Goal: Task Accomplishment & Management: Manage account settings

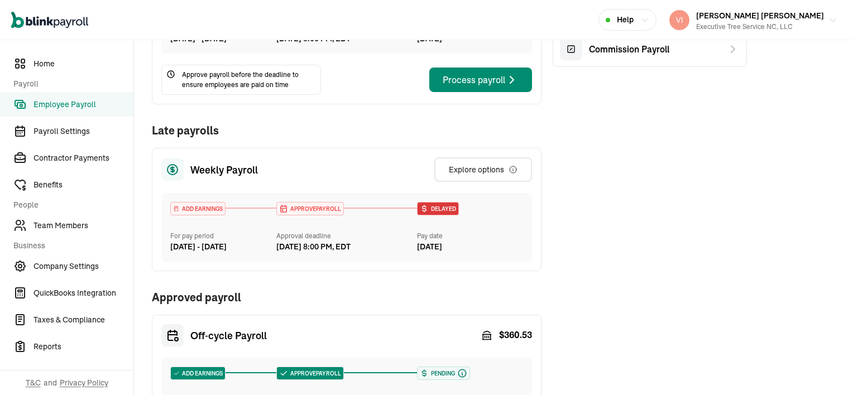
scroll to position [167, 0]
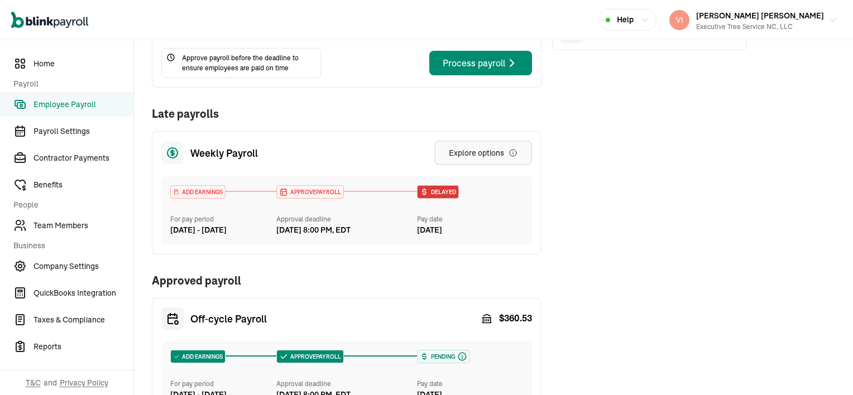
click at [506, 158] on div "Explore options" at bounding box center [483, 152] width 69 height 11
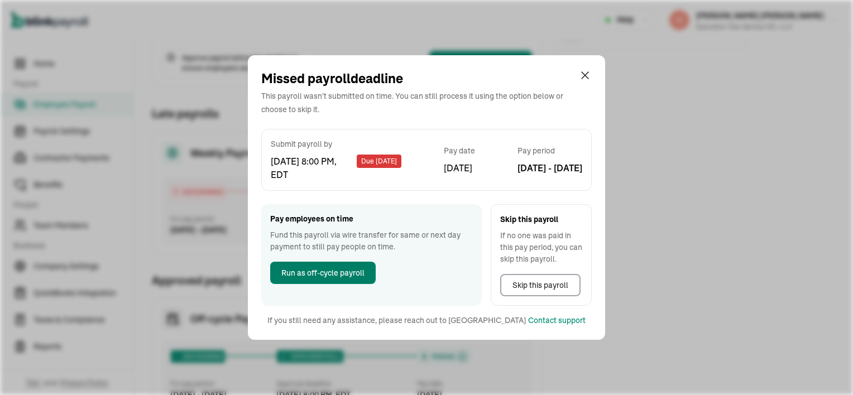
click at [317, 275] on span "Run as off-cycle payroll" at bounding box center [322, 273] width 83 height 12
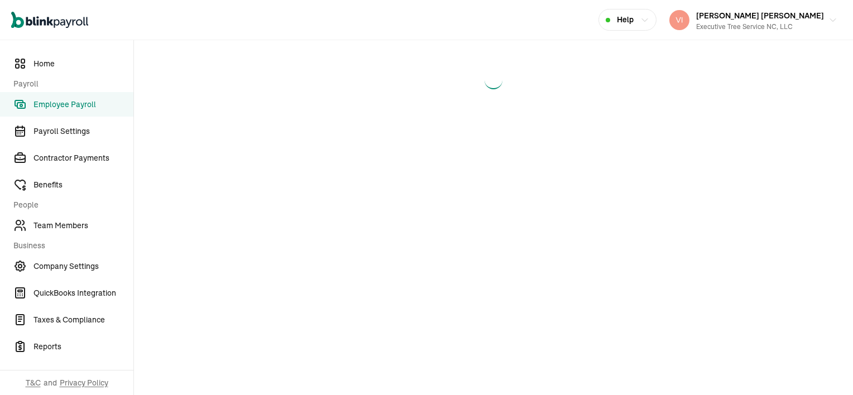
select select "direct_deposit"
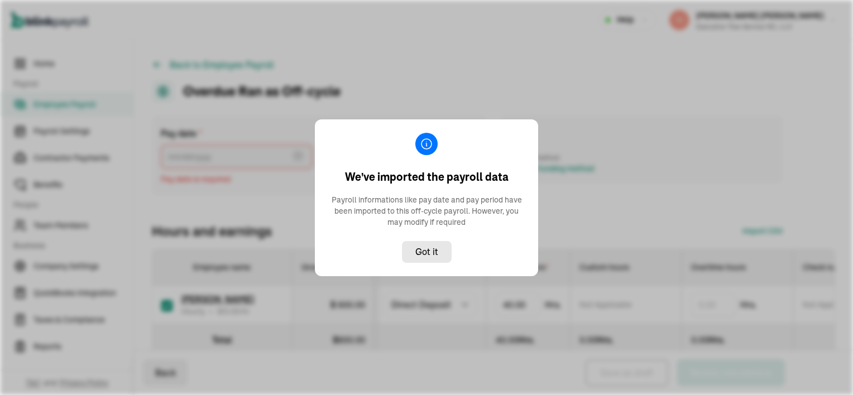
type input "[DATE] ~ [DATE]"
click at [269, 185] on div "We've imported the payroll data Payroll informations like pay date and pay peri…" at bounding box center [426, 197] width 853 height 395
click at [268, 187] on div "We've imported the payroll data Payroll informations like pay date and pay peri…" at bounding box center [426, 197] width 853 height 395
drag, startPoint x: 268, startPoint y: 187, endPoint x: 256, endPoint y: 195, distance: 14.1
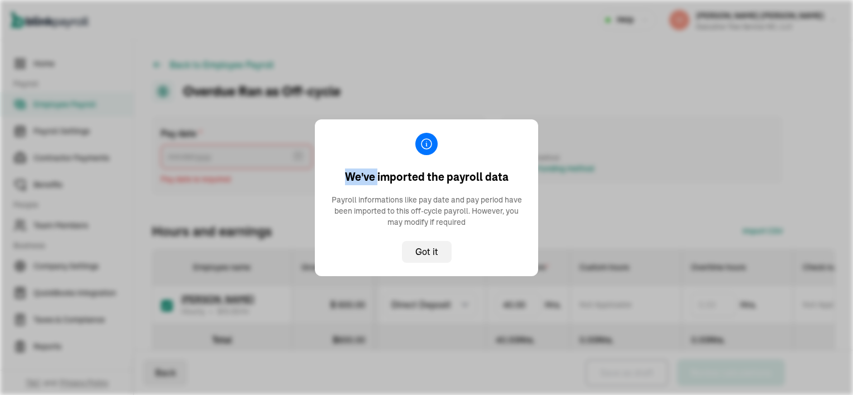
click at [256, 195] on div "We've imported the payroll data Payroll informations like pay date and pay peri…" at bounding box center [426, 197] width 853 height 395
click at [255, 195] on div "We've imported the payroll data Payroll informations like pay date and pay peri…" at bounding box center [426, 197] width 853 height 395
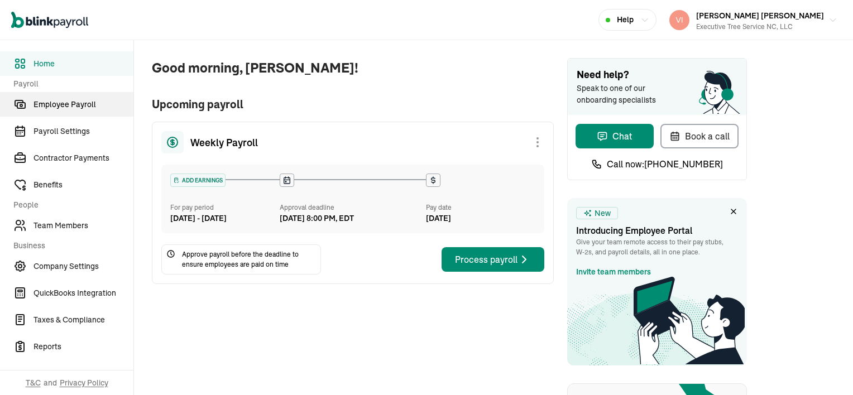
click at [70, 107] on span "Employee Payroll" at bounding box center [83, 105] width 100 height 12
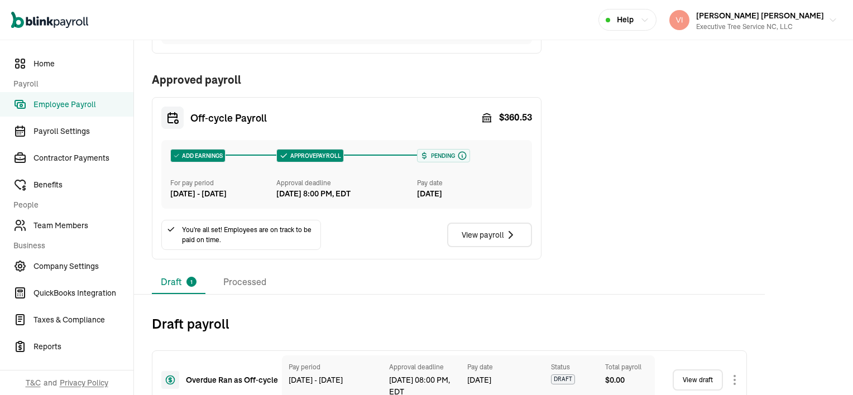
scroll to position [424, 0]
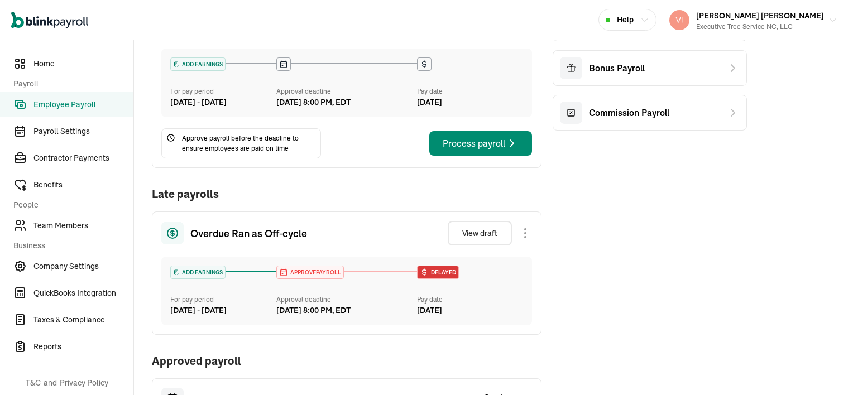
scroll to position [167, 0]
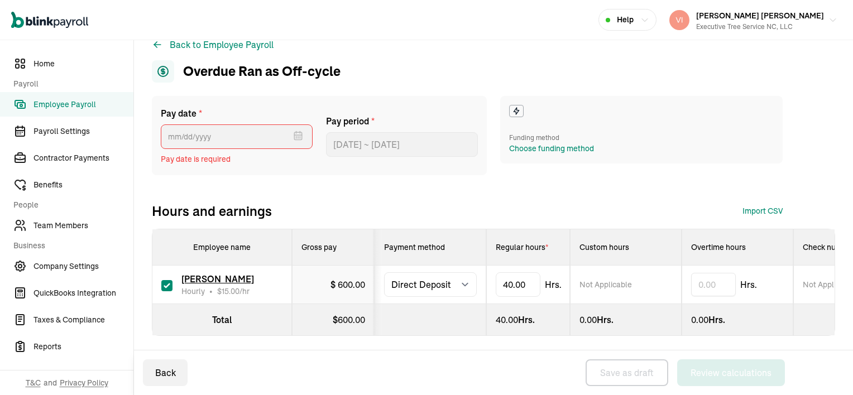
scroll to position [31, 0]
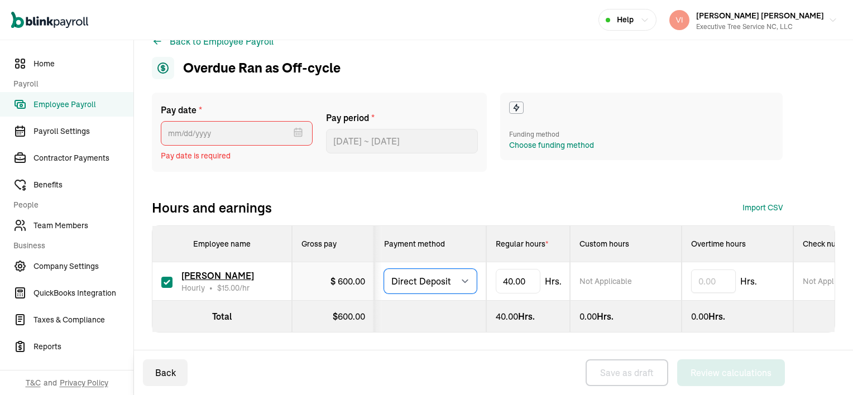
click at [465, 272] on select "Select method Direct Deposit Cash/Check" at bounding box center [430, 281] width 93 height 25
click at [462, 271] on select "Select method Direct Deposit Cash/Check" at bounding box center [430, 281] width 93 height 25
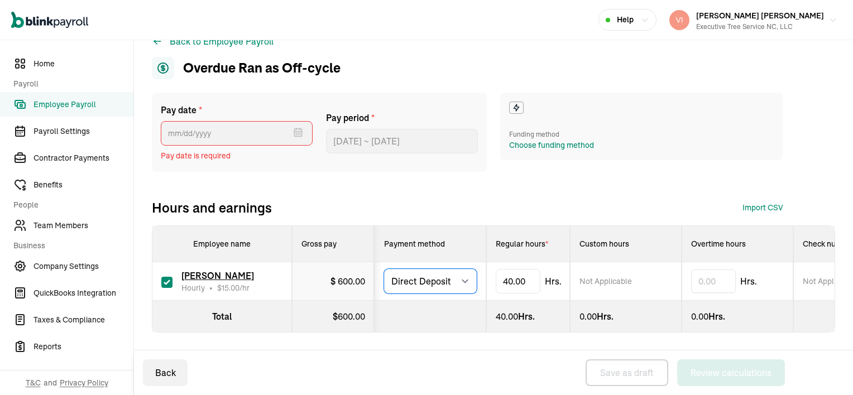
click at [462, 271] on select "Select method Direct Deposit Cash/Check" at bounding box center [430, 281] width 93 height 25
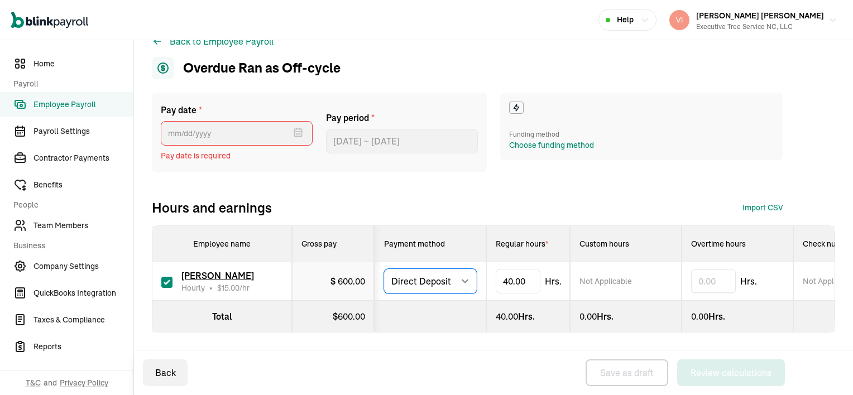
click at [462, 271] on select "Select method Direct Deposit Cash/Check" at bounding box center [430, 281] width 93 height 25
select select "manual"
click at [384, 269] on select "Select method Direct Deposit Cash/Check" at bounding box center [430, 281] width 93 height 25
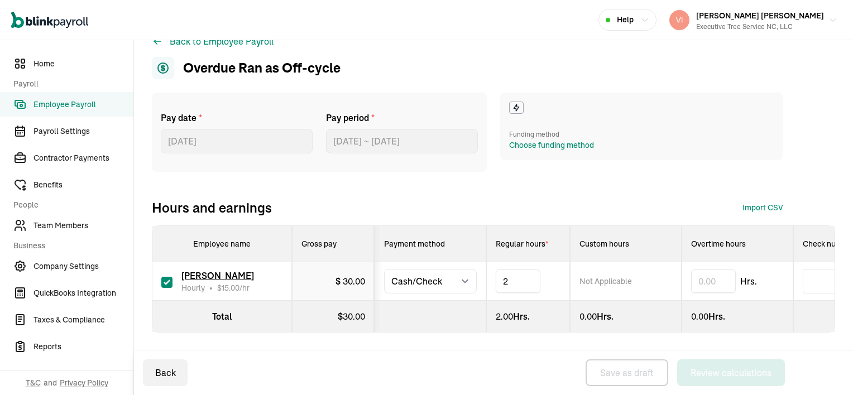
type input "22"
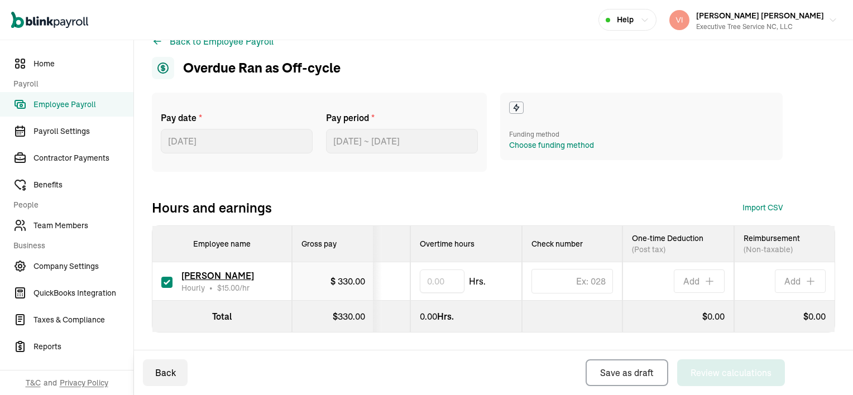
scroll to position [0, 279]
click at [175, 367] on button "Back" at bounding box center [165, 372] width 45 height 27
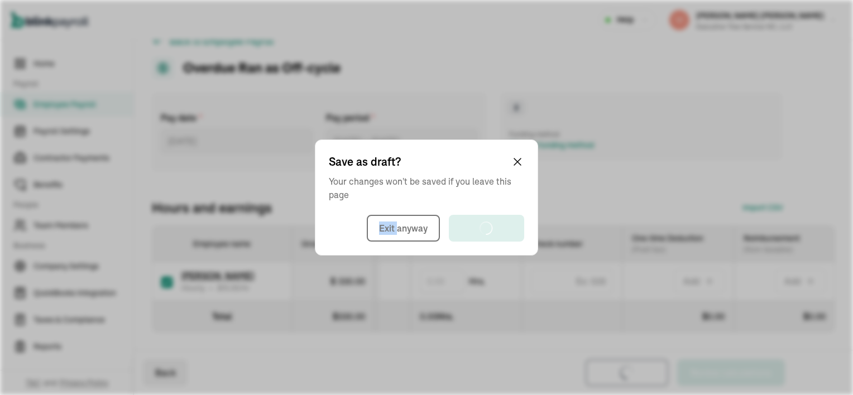
select select "direct_deposit"
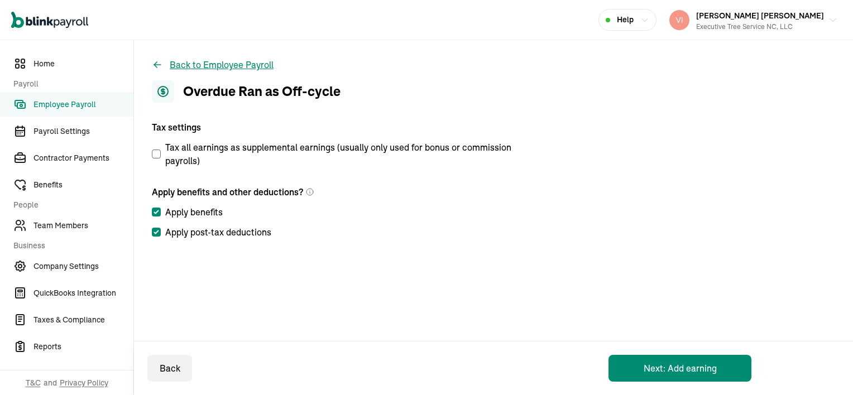
click at [201, 69] on button "Back to Employee Payroll" at bounding box center [213, 64] width 122 height 13
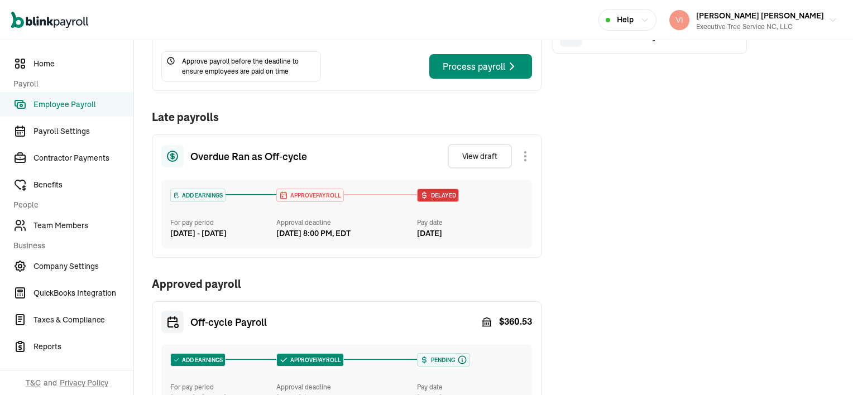
scroll to position [167, 0]
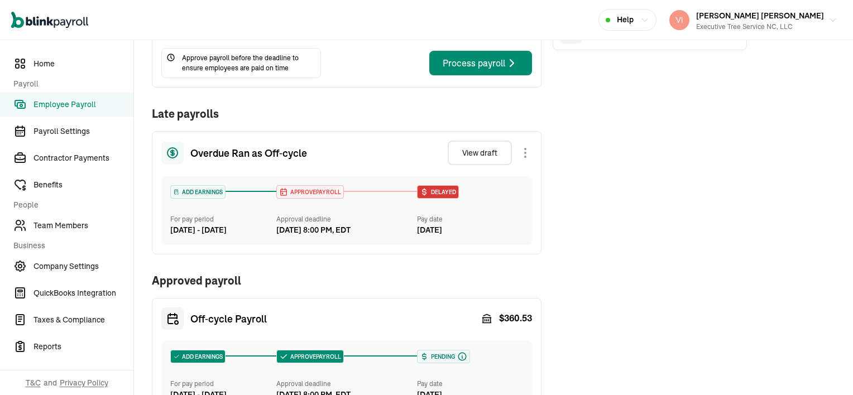
click at [525, 154] on div at bounding box center [525, 153] width 2 height 2
click at [681, 214] on div "Weekly Payroll ADD EARNINGS For pay period [DATE] - [DATE] Approval deadline [D…" at bounding box center [449, 192] width 595 height 535
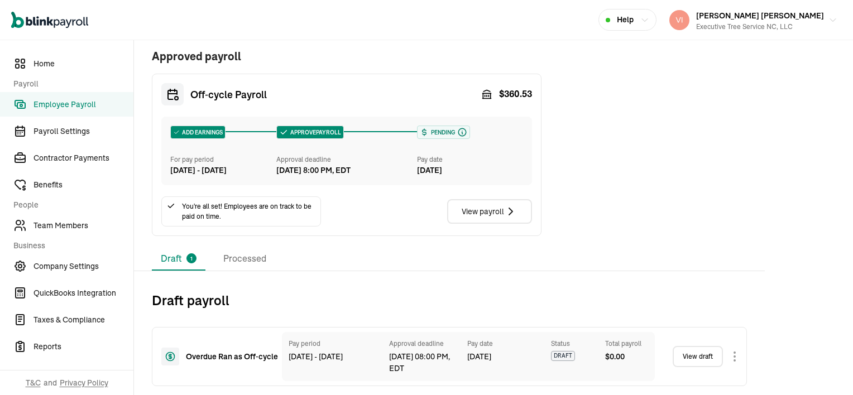
scroll to position [424, 0]
click at [734, 356] on body "Open main menu Help [PERSON_NAME] [PERSON_NAME] Executive Tree Service NC, LLC …" at bounding box center [426, 197] width 853 height 395
click at [732, 356] on body "Open main menu Help [PERSON_NAME] [PERSON_NAME] Executive Tree Service NC, LLC …" at bounding box center [426, 197] width 853 height 395
click at [735, 353] on body "Open main menu Help [PERSON_NAME] [PERSON_NAME] Executive Tree Service NC, LLC …" at bounding box center [426, 197] width 853 height 395
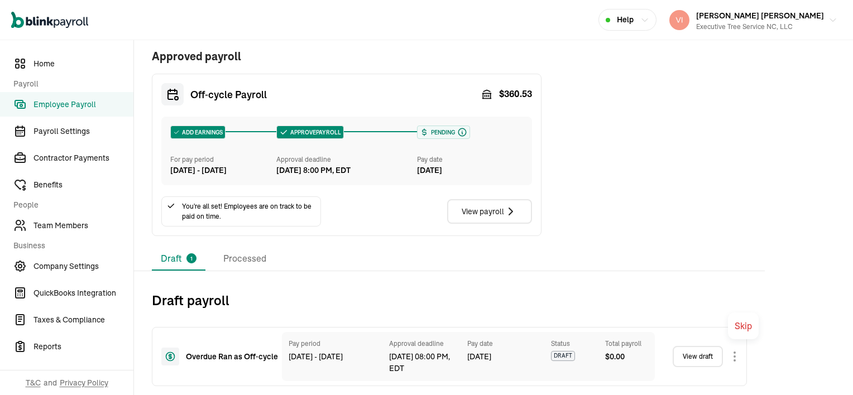
click at [736, 358] on body "Open main menu Help [PERSON_NAME] [PERSON_NAME] Executive Tree Service NC, LLC …" at bounding box center [426, 197] width 853 height 395
click at [756, 322] on body "Open main menu Help [PERSON_NAME] [PERSON_NAME] Executive Tree Service NC, LLC …" at bounding box center [426, 197] width 853 height 395
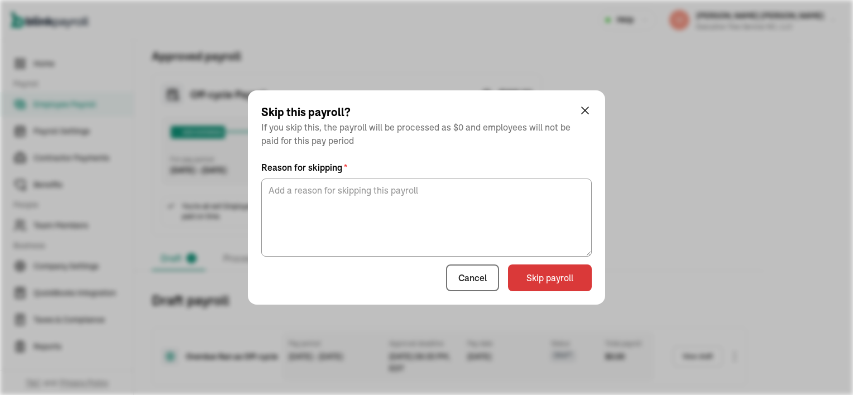
click at [474, 270] on div "Draft 1 Processed" at bounding box center [449, 258] width 595 height 23
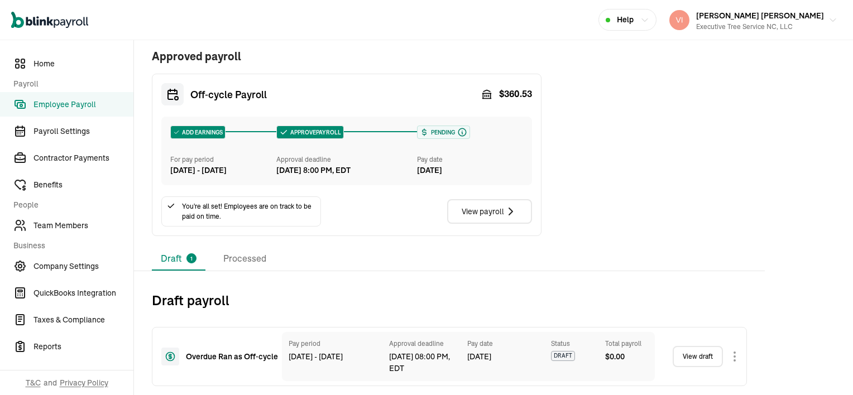
click at [695, 359] on link "View draft" at bounding box center [697, 356] width 50 height 21
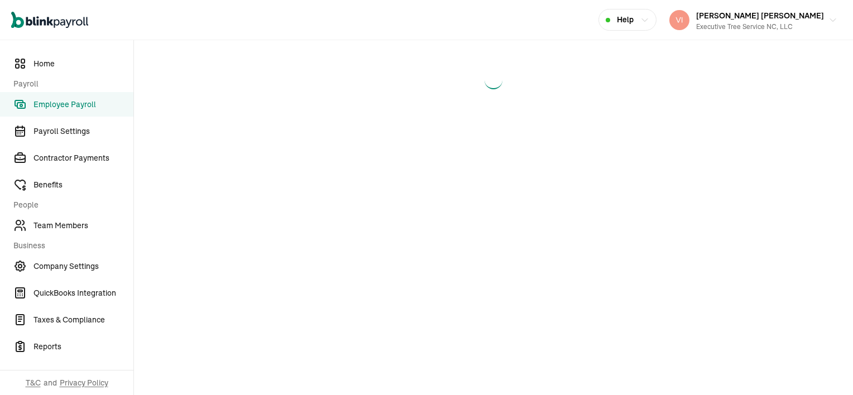
select select "direct_deposit"
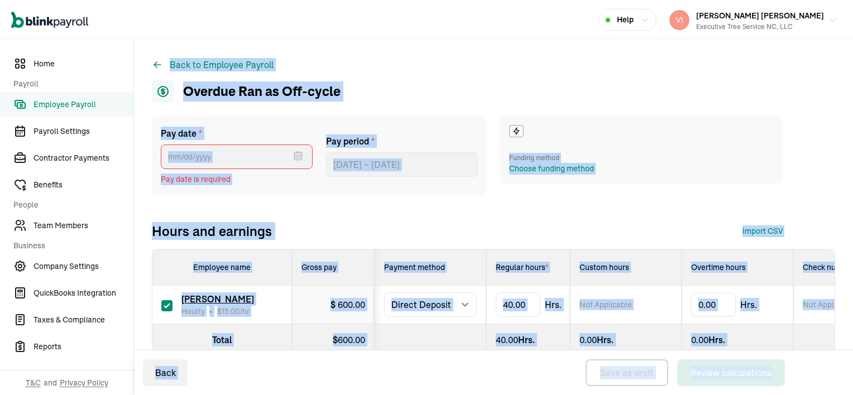
click at [417, 62] on div "Back to Employee Payroll Overdue Ran as Off-cycle Pay date * [DATE] Mon Tue Wed…" at bounding box center [493, 229] width 719 height 378
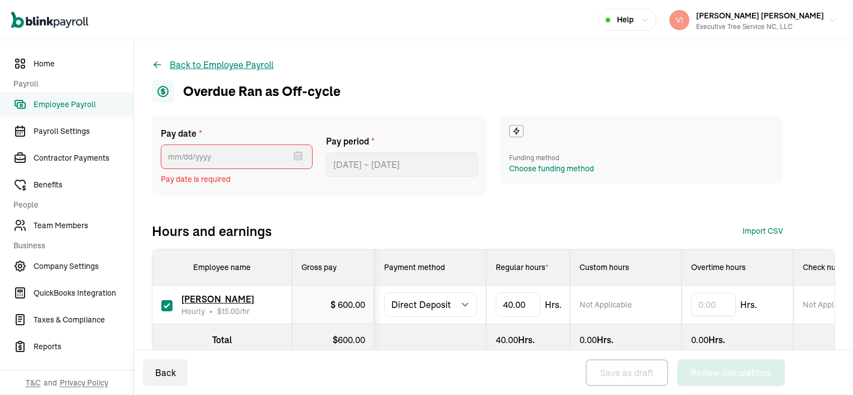
click at [227, 66] on button "Back to Employee Payroll" at bounding box center [213, 64] width 122 height 13
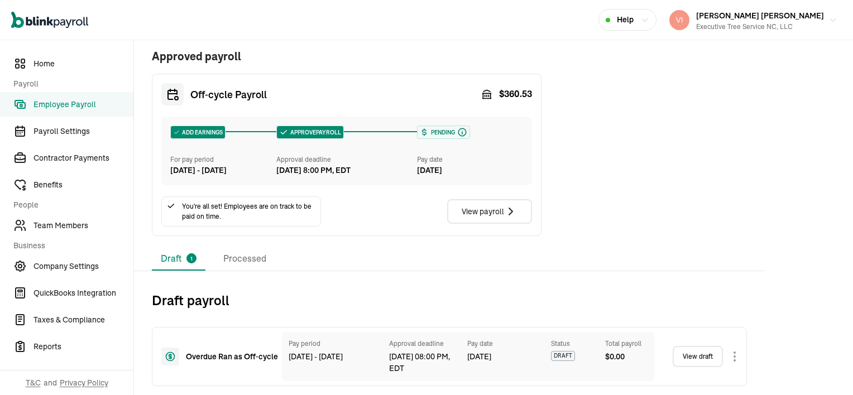
scroll to position [424, 0]
click at [734, 360] on body "Open main menu Help [PERSON_NAME] [PERSON_NAME] Executive Tree Service NC, LLC …" at bounding box center [426, 197] width 853 height 395
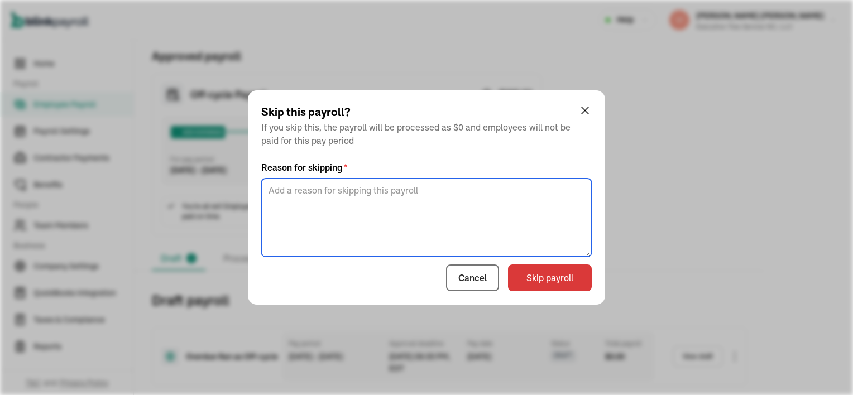
click at [283, 195] on textarea at bounding box center [426, 218] width 330 height 78
type textarea "already ran this payroll"
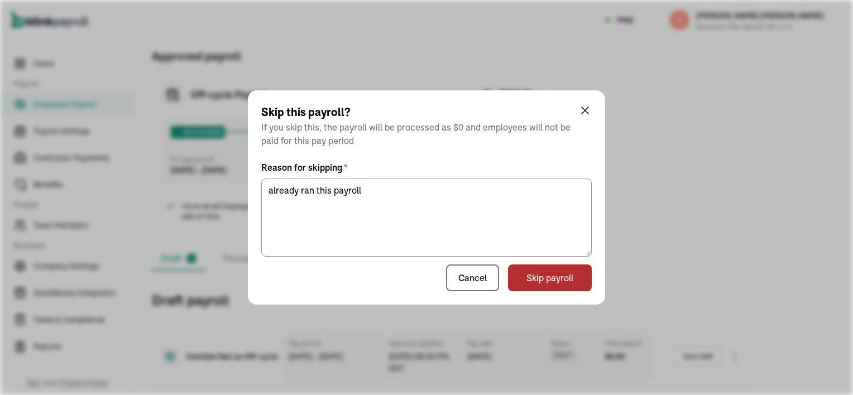
click at [542, 279] on button "Skip payroll" at bounding box center [550, 277] width 84 height 27
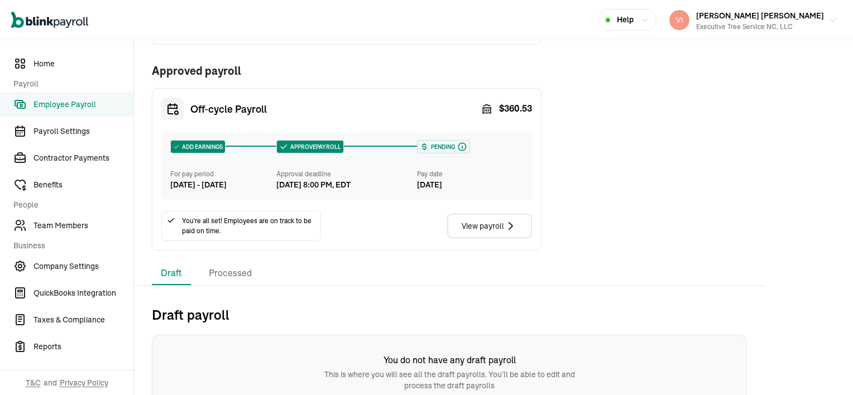
scroll to position [223, 0]
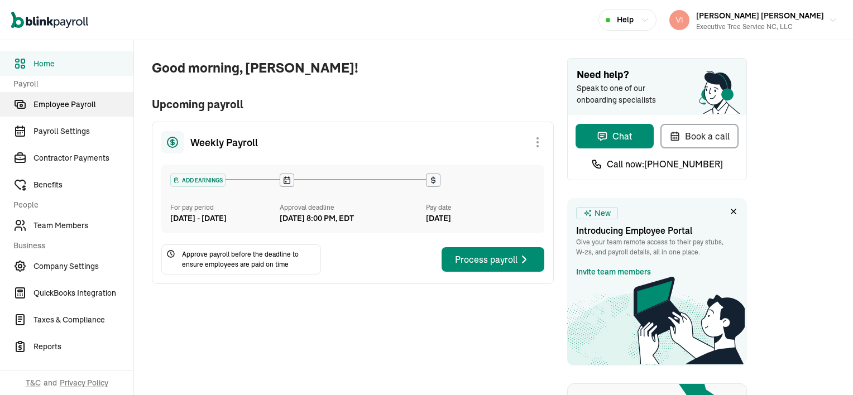
click at [70, 107] on span "Employee Payroll" at bounding box center [83, 105] width 100 height 12
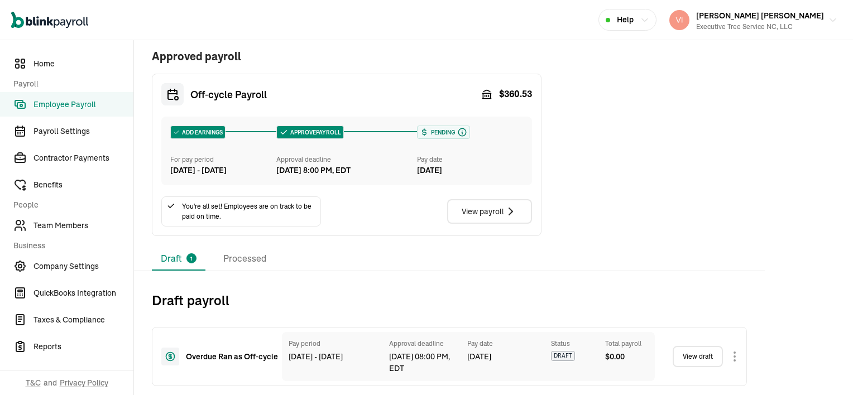
scroll to position [424, 0]
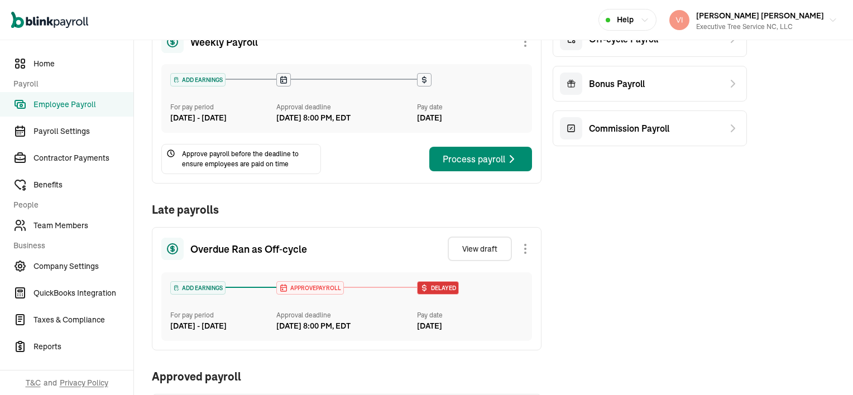
scroll to position [167, 0]
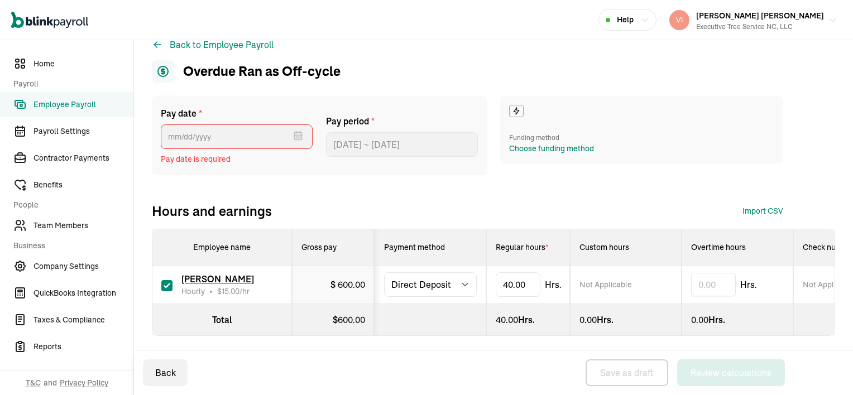
scroll to position [31, 0]
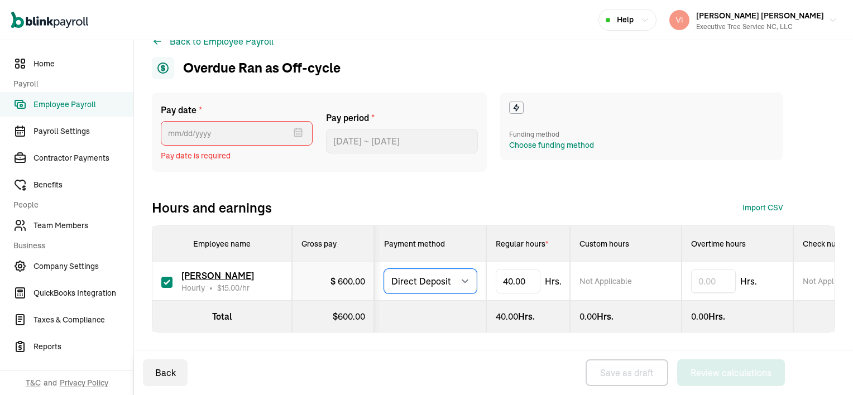
click at [465, 272] on select "Select method Direct Deposit Cash/Check" at bounding box center [430, 281] width 93 height 25
click at [462, 271] on select "Select method Direct Deposit Cash/Check" at bounding box center [430, 281] width 93 height 25
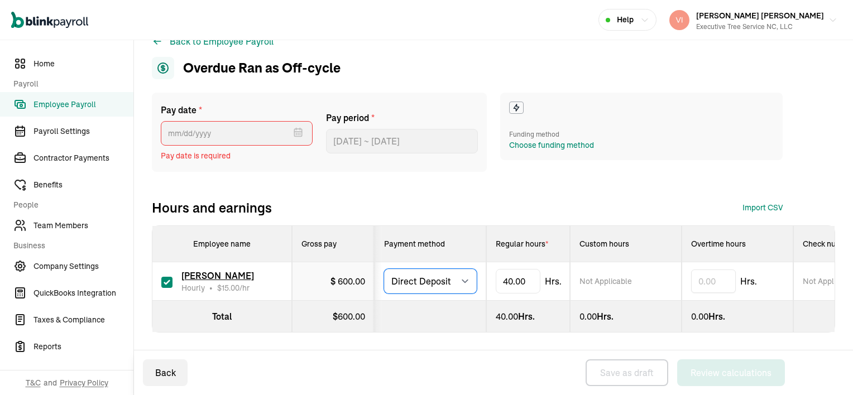
click at [462, 271] on select "Select method Direct Deposit Cash/Check" at bounding box center [430, 281] width 93 height 25
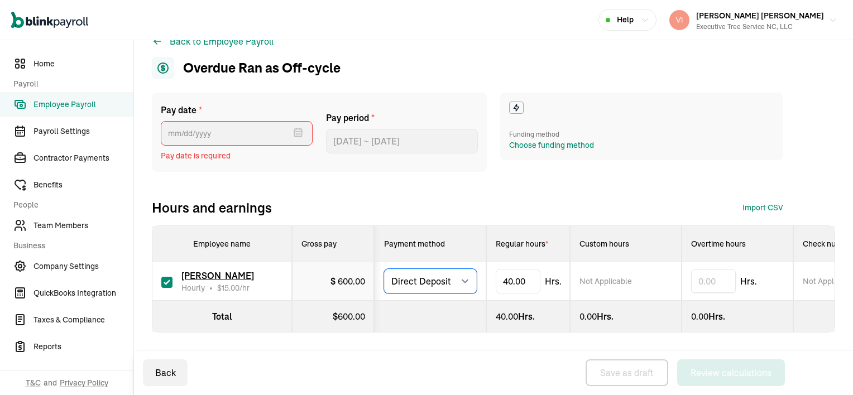
click at [462, 271] on select "Select method Direct Deposit Cash/Check" at bounding box center [430, 281] width 93 height 25
select select "manual"
click at [384, 269] on select "Select method Direct Deposit Cash/Check" at bounding box center [430, 281] width 93 height 25
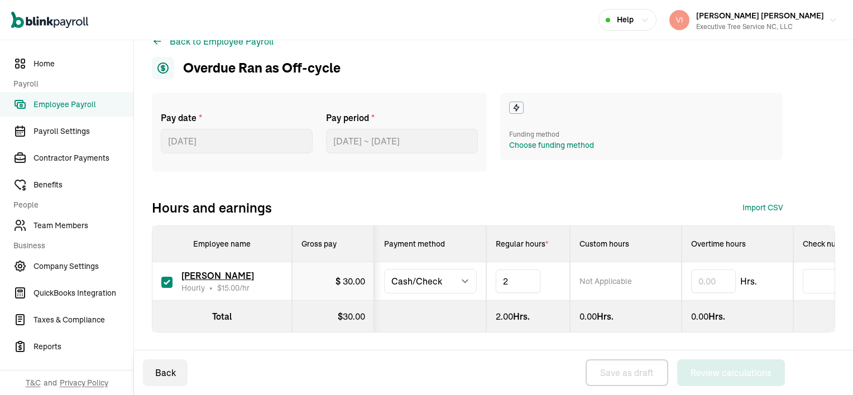
type input "22"
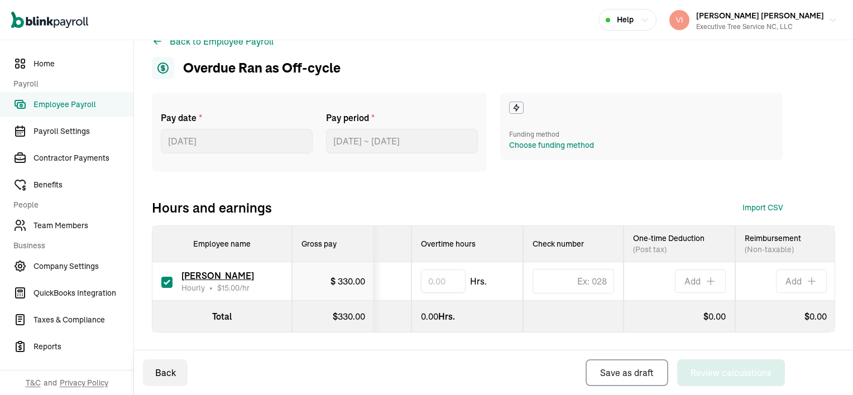
scroll to position [0, 279]
click at [175, 367] on button "Back" at bounding box center [165, 372] width 45 height 27
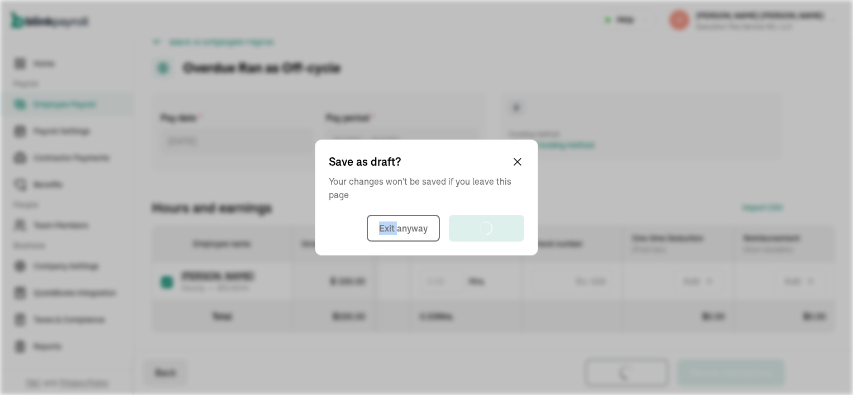
select select "direct_deposit"
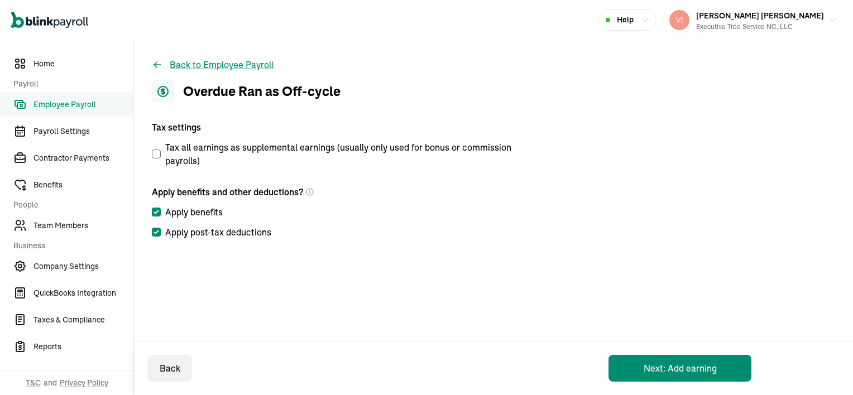
click at [201, 69] on button "Back to Employee Payroll" at bounding box center [213, 64] width 122 height 13
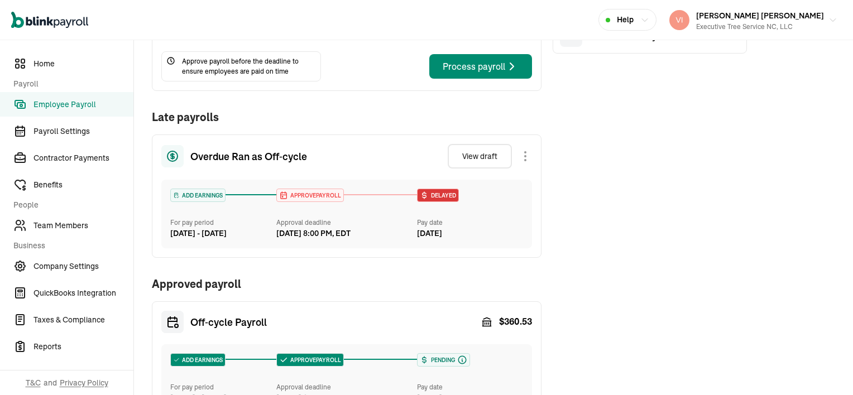
scroll to position [167, 0]
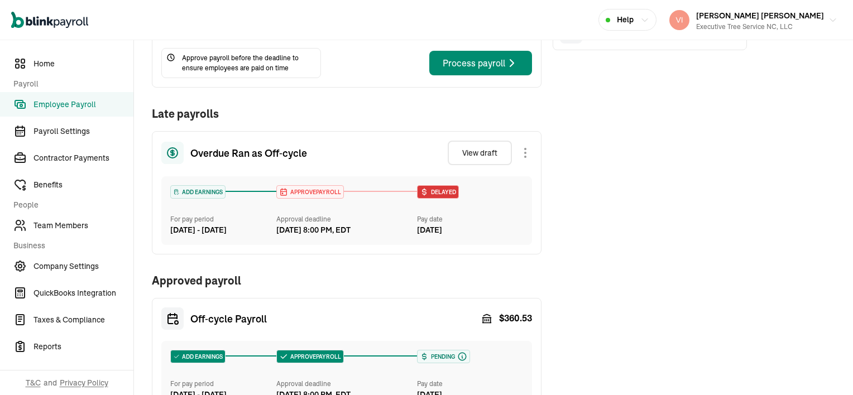
click at [525, 154] on div at bounding box center [525, 153] width 2 height 2
click at [681, 214] on div "Weekly Payroll ADD EARNINGS For pay period [DATE] - [DATE] Approval deadline [D…" at bounding box center [449, 192] width 595 height 535
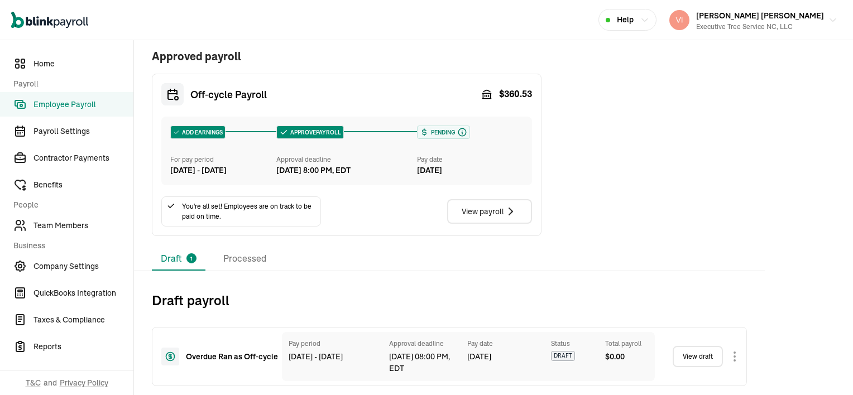
scroll to position [424, 0]
click at [734, 356] on body "Open main menu Help [PERSON_NAME] [PERSON_NAME] Executive Tree Service NC, LLC …" at bounding box center [426, 197] width 853 height 395
click at [732, 356] on body "Open main menu Help [PERSON_NAME] [PERSON_NAME] Executive Tree Service NC, LLC …" at bounding box center [426, 197] width 853 height 395
click at [735, 353] on body "Open main menu Help [PERSON_NAME] [PERSON_NAME] Executive Tree Service NC, LLC …" at bounding box center [426, 197] width 853 height 395
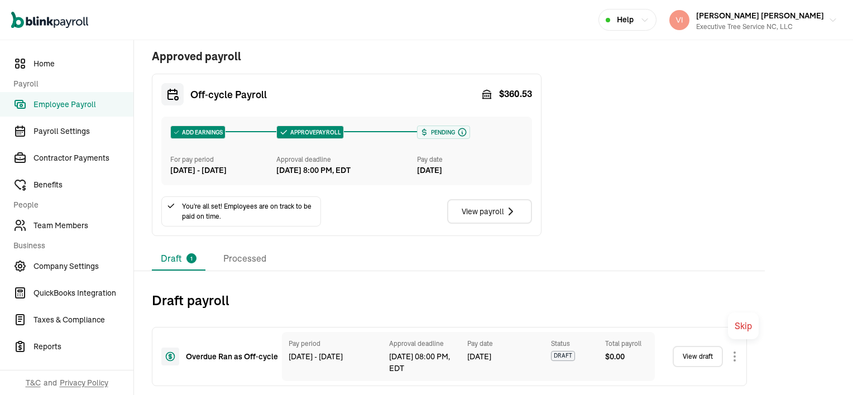
click at [736, 358] on body "Open main menu Help [PERSON_NAME] [PERSON_NAME] Executive Tree Service NC, LLC …" at bounding box center [426, 197] width 853 height 395
click at [756, 322] on body "Open main menu Help [PERSON_NAME] [PERSON_NAME] Executive Tree Service NC, LLC …" at bounding box center [426, 197] width 853 height 395
click at [474, 270] on div "Draft 1 Processed" at bounding box center [449, 258] width 595 height 23
click at [695, 359] on link "View draft" at bounding box center [697, 356] width 50 height 21
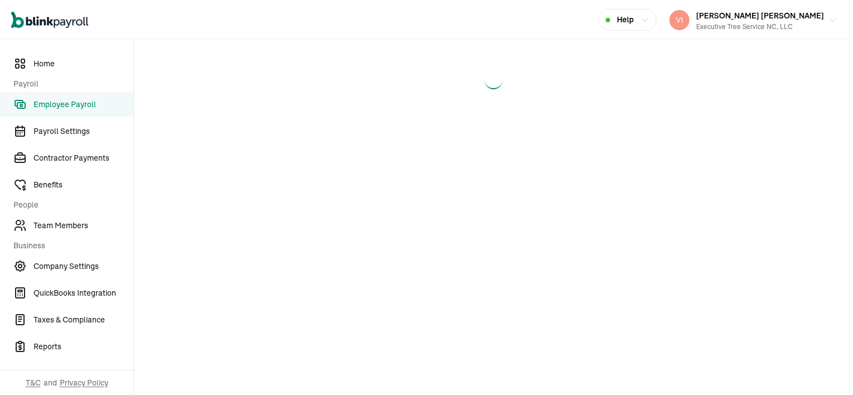
select select "direct_deposit"
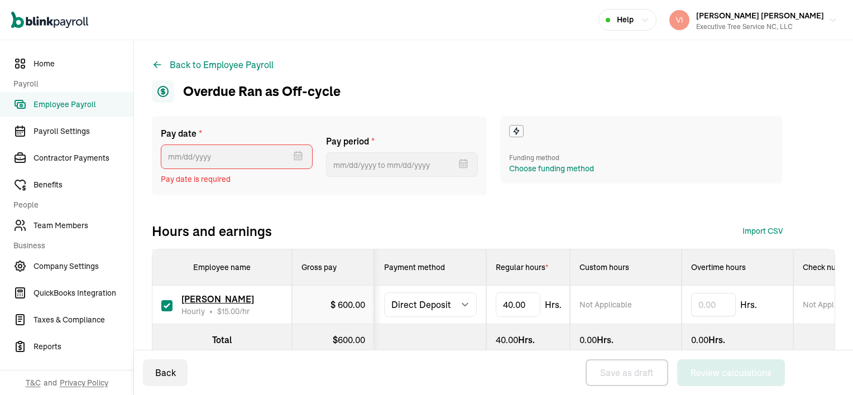
type input "[DATE] ~ [DATE]"
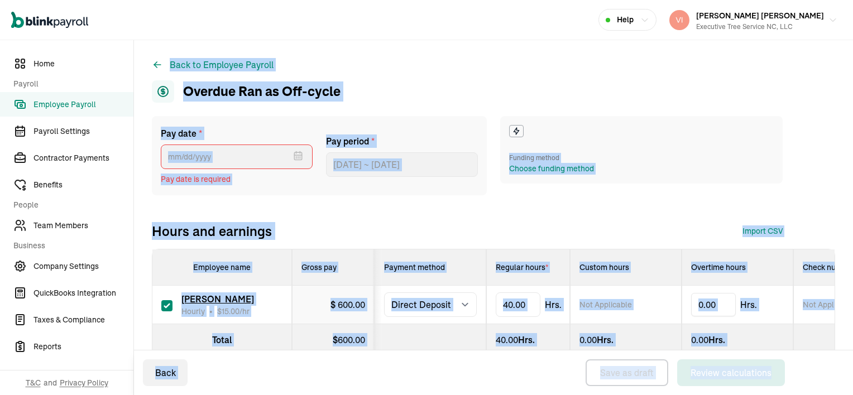
click at [417, 62] on div "Back to Employee Payroll Overdue Ran as Off-cycle Pay date * [DATE] Mon Tue Wed…" at bounding box center [493, 229] width 719 height 378
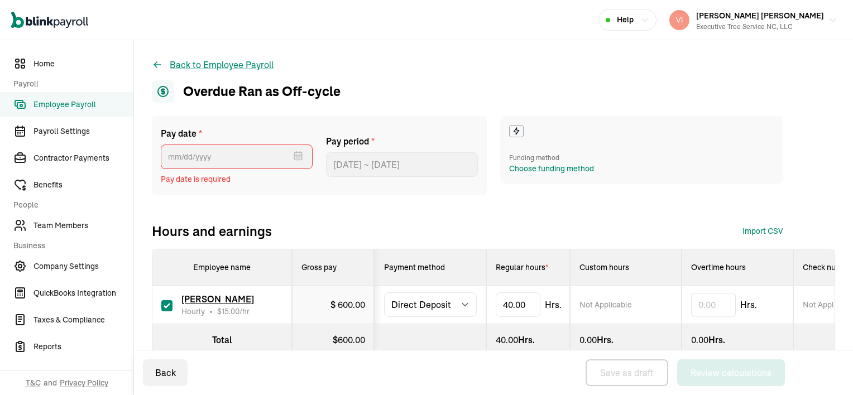
click at [227, 66] on button "Back to Employee Payroll" at bounding box center [213, 64] width 122 height 13
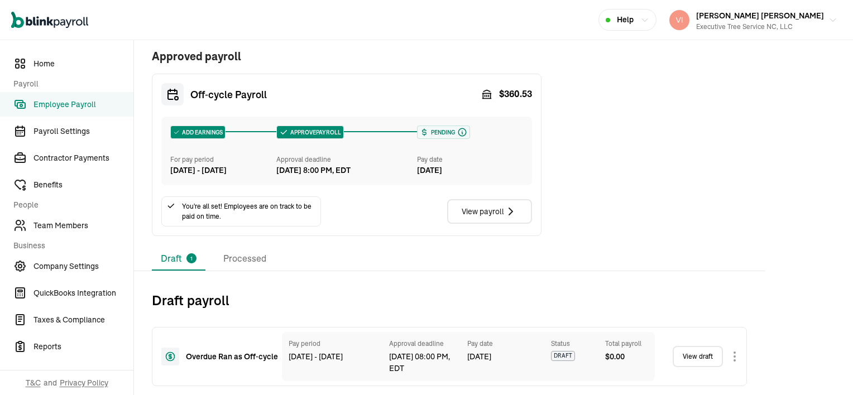
scroll to position [424, 0]
click at [734, 360] on body "Open main menu Help [PERSON_NAME] [PERSON_NAME] Executive Tree Service NC, LLC …" at bounding box center [426, 197] width 853 height 395
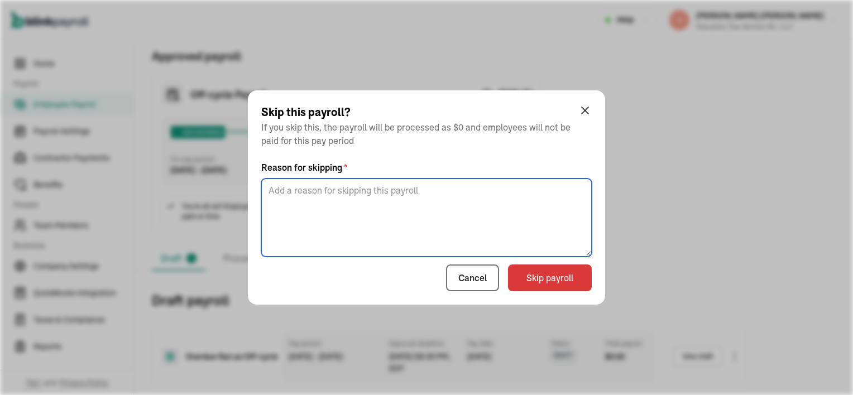
click at [283, 195] on textarea at bounding box center [426, 218] width 330 height 78
type textarea "already ran this payroll"
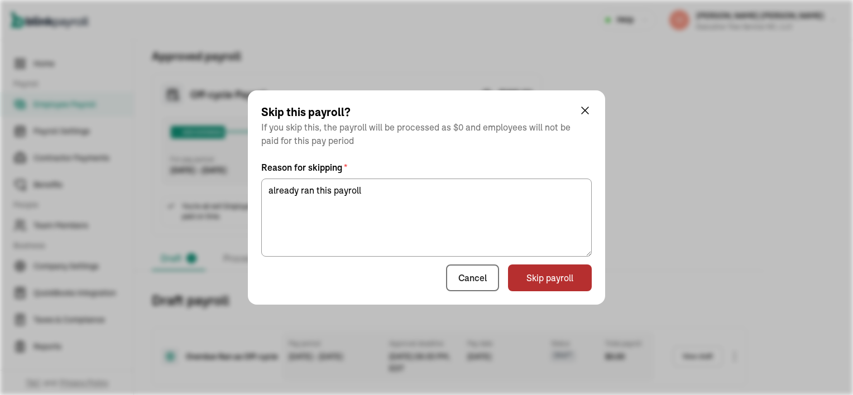
click at [542, 279] on button "Skip payroll" at bounding box center [550, 277] width 84 height 27
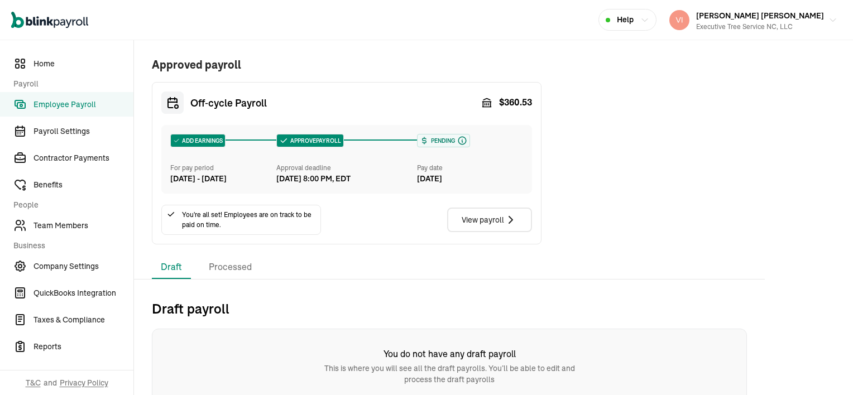
scroll to position [223, 0]
